Goal: Information Seeking & Learning: Learn about a topic

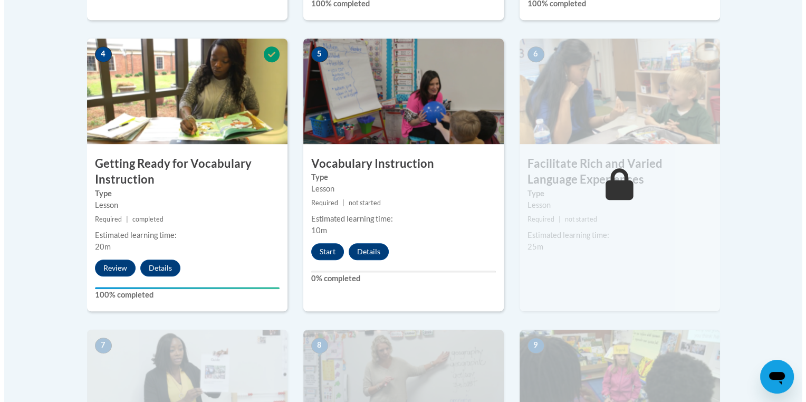
scroll to position [609, 0]
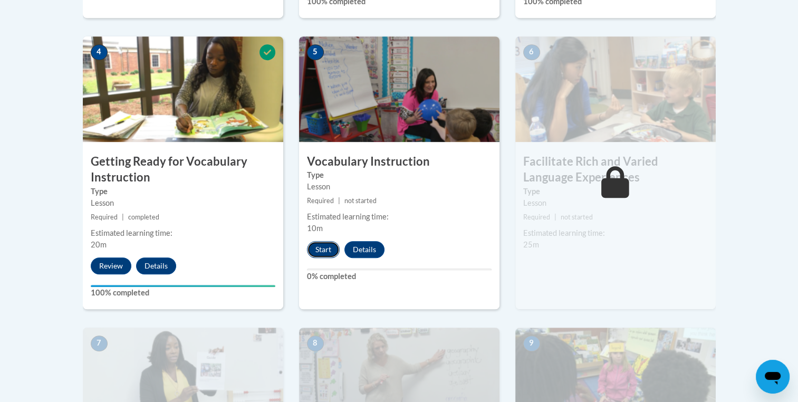
click at [335, 254] on button "Start" at bounding box center [323, 249] width 33 height 17
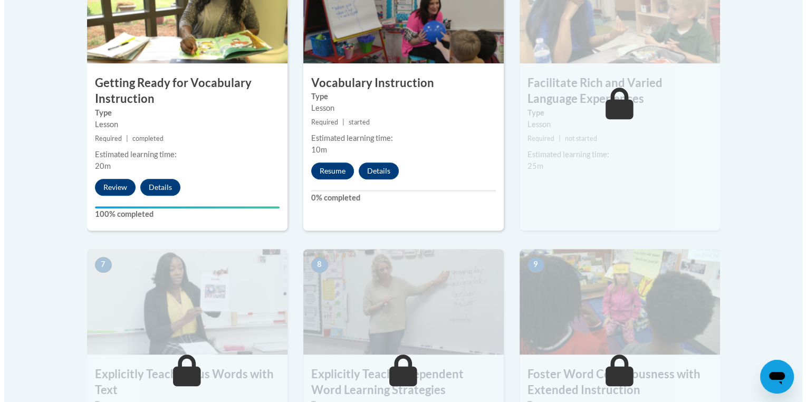
scroll to position [688, 0]
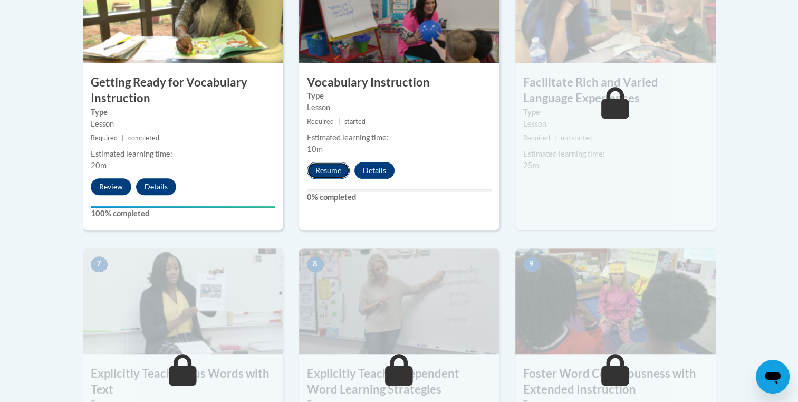
click at [333, 171] on button "Resume" at bounding box center [328, 170] width 43 height 17
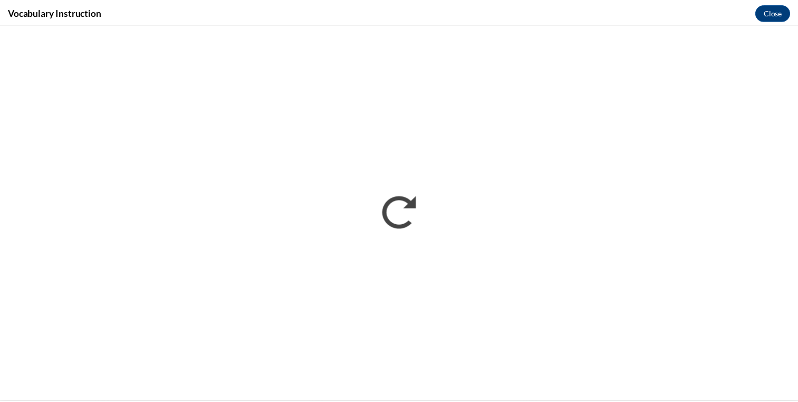
scroll to position [0, 0]
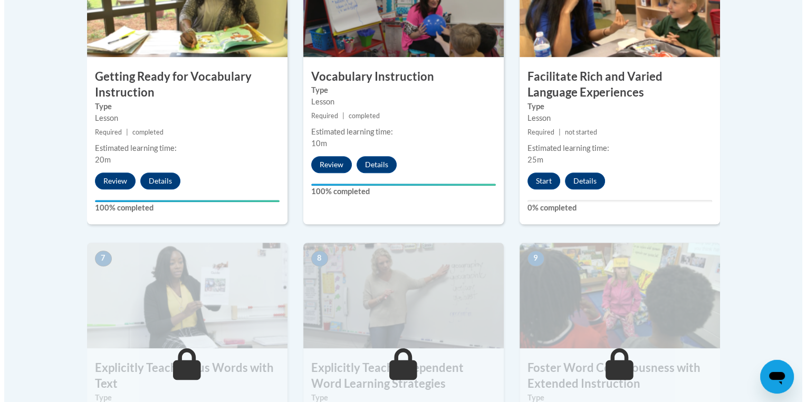
scroll to position [695, 0]
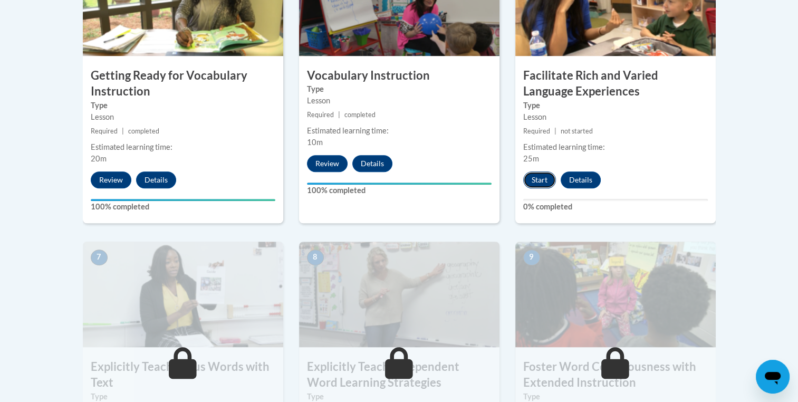
click at [536, 181] on button "Start" at bounding box center [539, 179] width 33 height 17
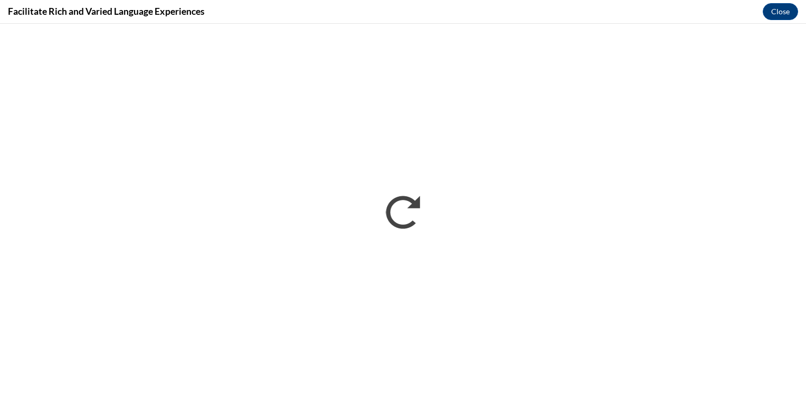
scroll to position [0, 0]
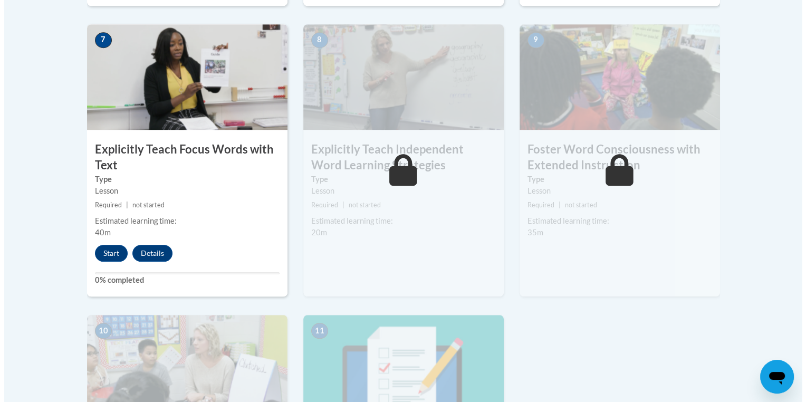
scroll to position [911, 0]
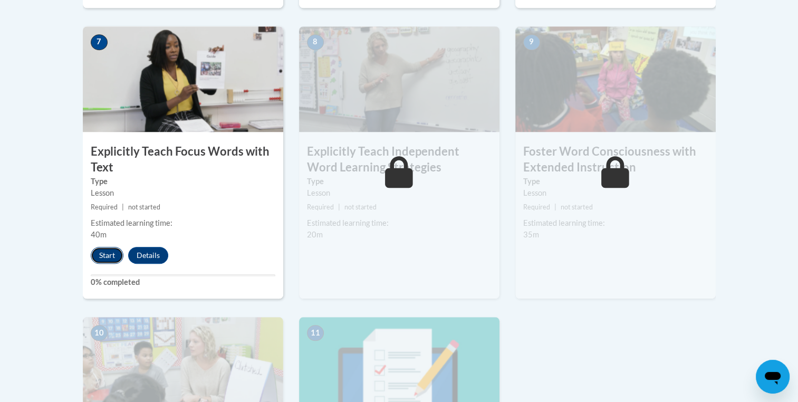
click at [109, 255] on button "Start" at bounding box center [107, 255] width 33 height 17
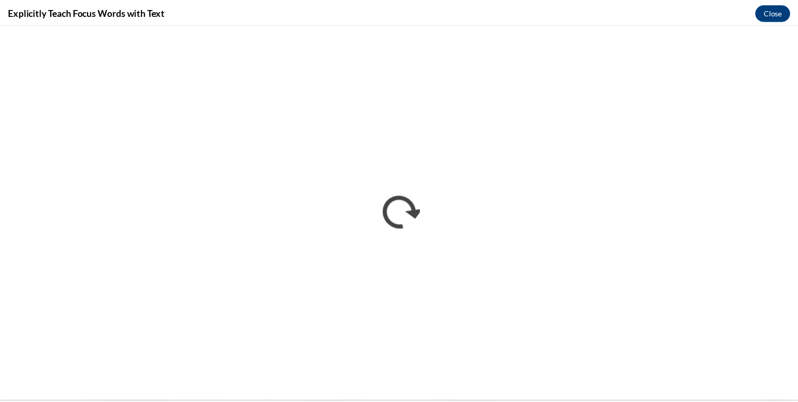
scroll to position [0, 0]
